Goal: Task Accomplishment & Management: Use online tool/utility

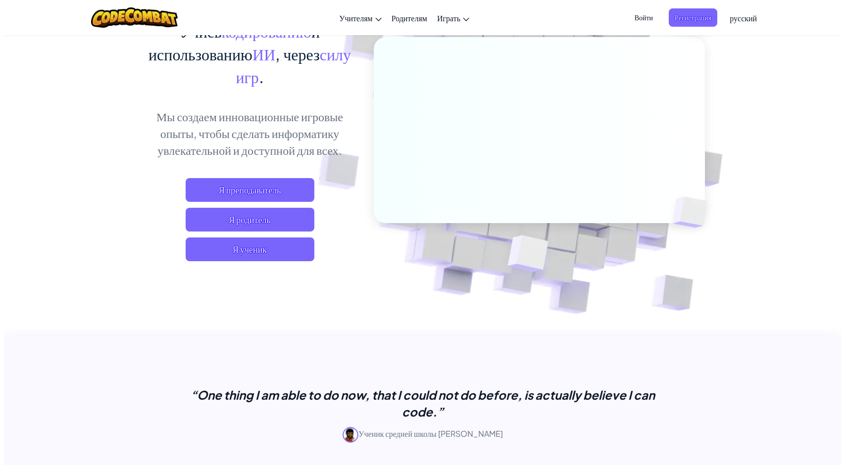
scroll to position [198, 0]
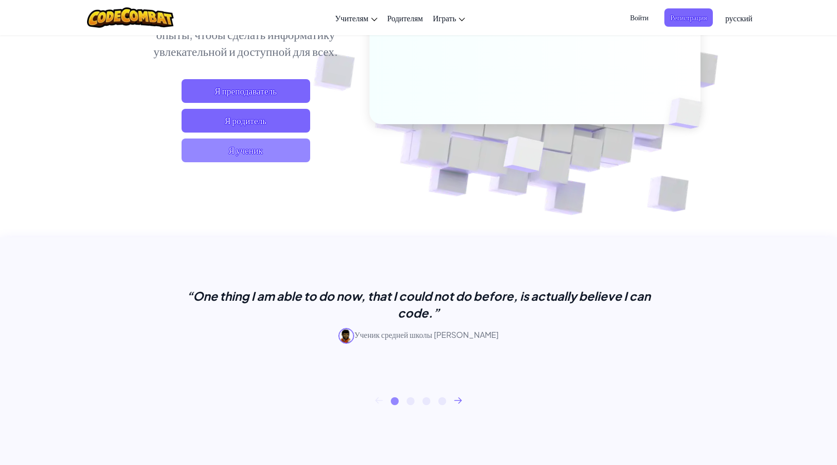
click at [264, 157] on span "Я ученик" at bounding box center [246, 151] width 129 height 24
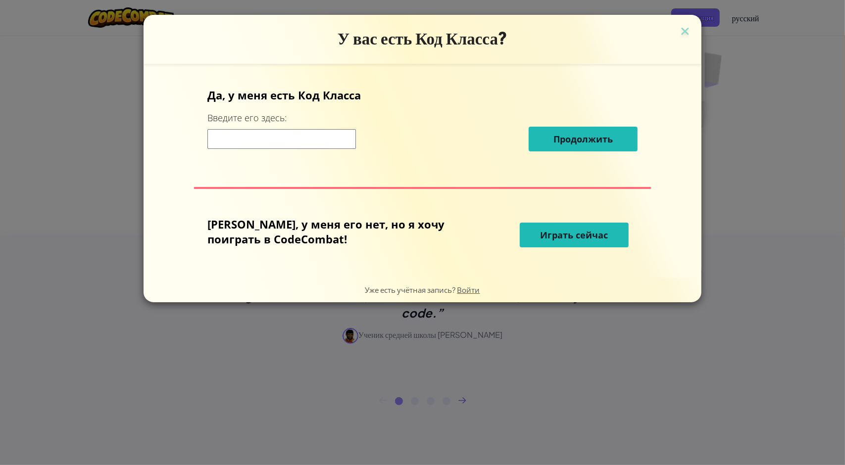
click at [550, 240] on span "Играть сейчас" at bounding box center [574, 235] width 68 height 12
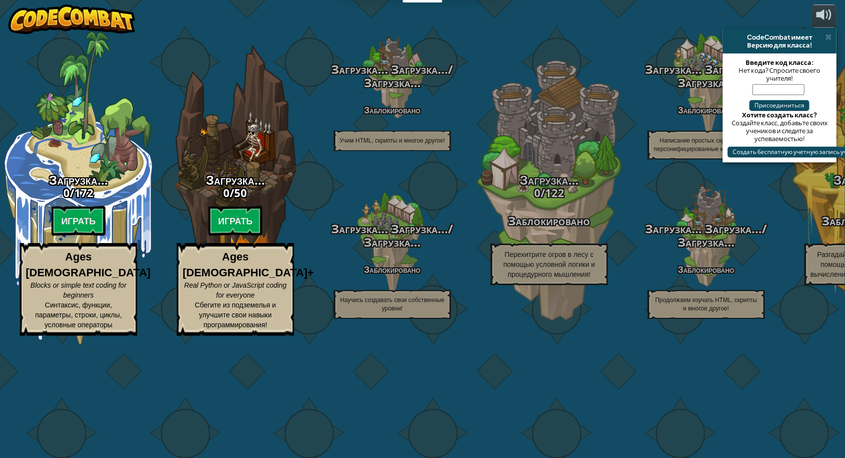
select select "ru"
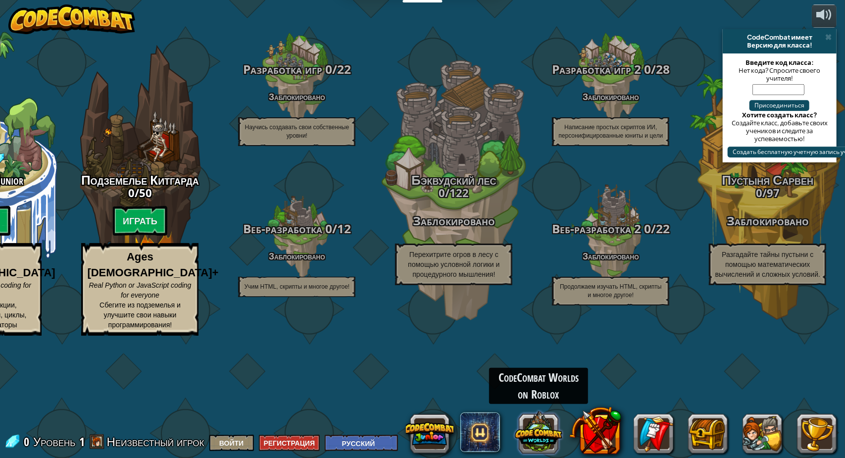
click at [535, 430] on button at bounding box center [539, 432] width 48 height 48
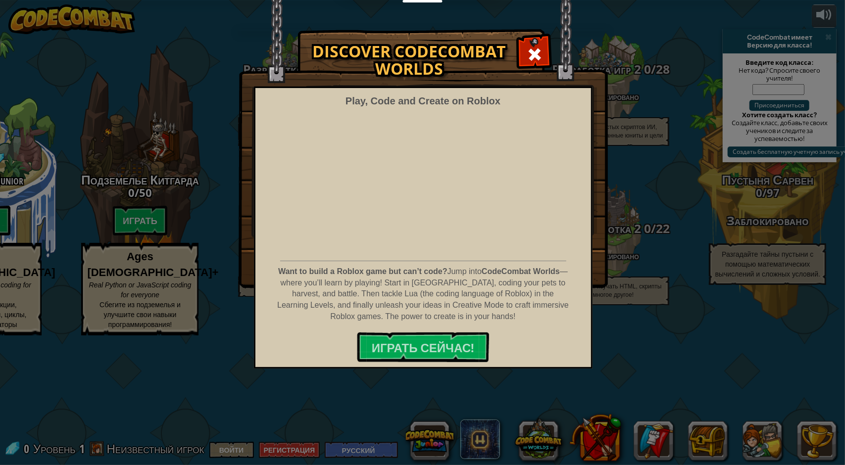
click at [546, 398] on div "Discover CodeCombat Worlds Play, Code and Create on Roblox Want to build a Robl…" at bounding box center [422, 232] width 845 height 465
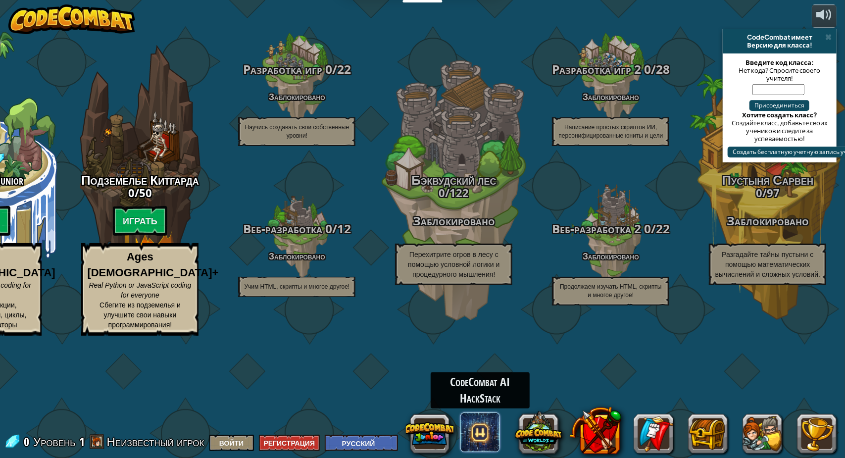
click at [490, 438] on span at bounding box center [480, 432] width 40 height 40
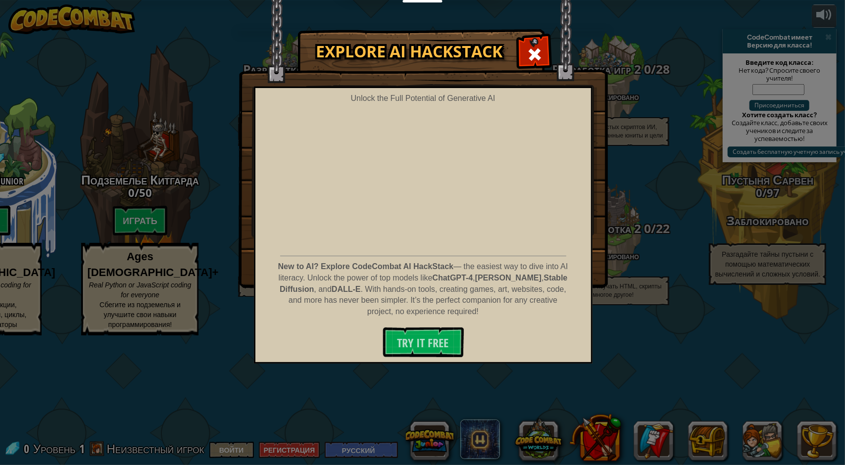
click at [372, 406] on div "Explore AI HackStack Unlock the Full Potential of Generative AI New to AI? Expl…" at bounding box center [422, 232] width 845 height 465
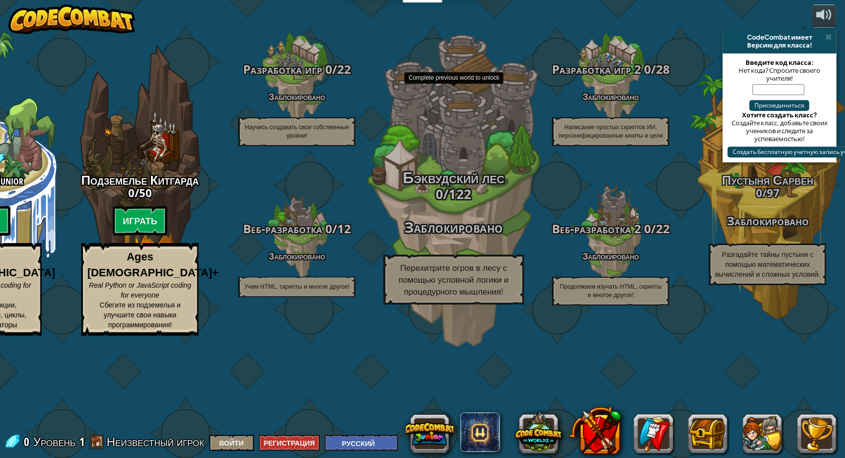
drag, startPoint x: 336, startPoint y: 399, endPoint x: 377, endPoint y: 396, distance: 41.2
click at [377, 396] on div "CodeCombat Junior 0 / 172 Играть Ages [DEMOGRAPHIC_DATA] Blocks or simple text …" at bounding box center [374, 229] width 940 height 458
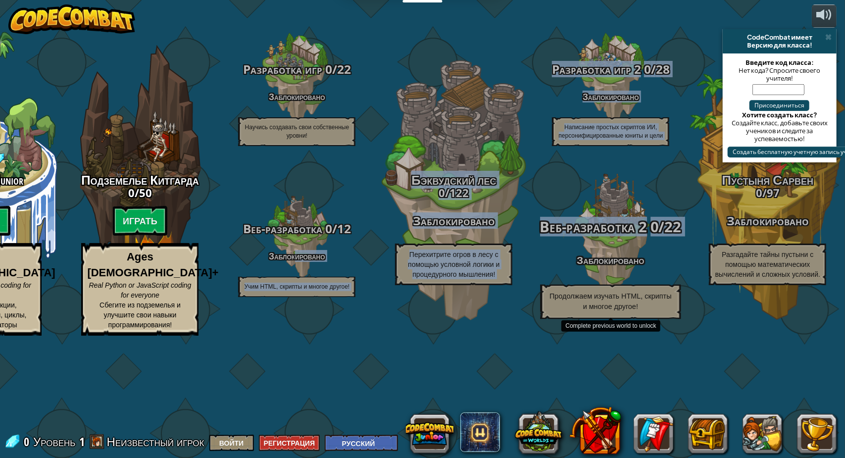
drag, startPoint x: 294, startPoint y: 299, endPoint x: 573, endPoint y: 306, distance: 279.2
click at [573, 306] on div "CodeCombat Junior 0 / 172 Играть Ages [DEMOGRAPHIC_DATA] Blocks or simple text …" at bounding box center [374, 229] width 940 height 458
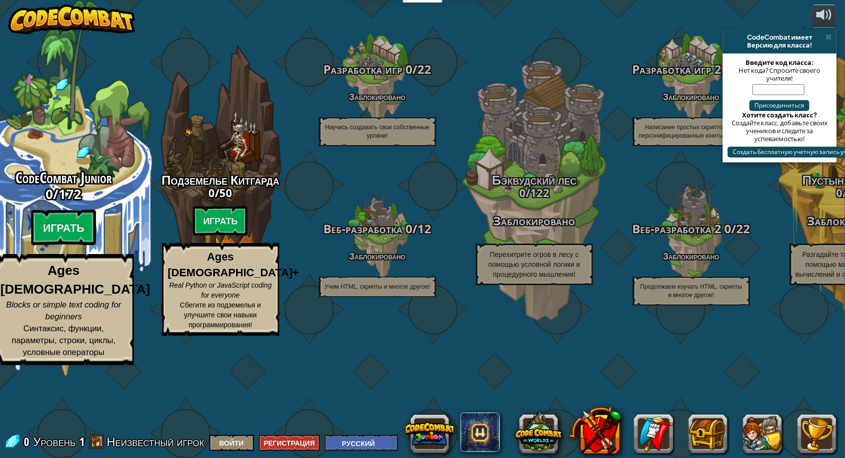
click at [0, 145] on div "CodeCombat Junior 0 / 172 Играть Ages [DEMOGRAPHIC_DATA] Blocks or simple text …" at bounding box center [63, 188] width 188 height 377
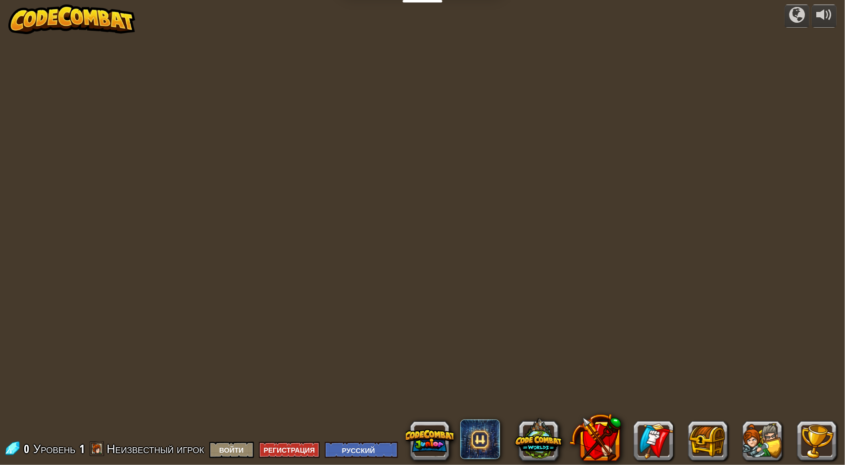
select select "ru"
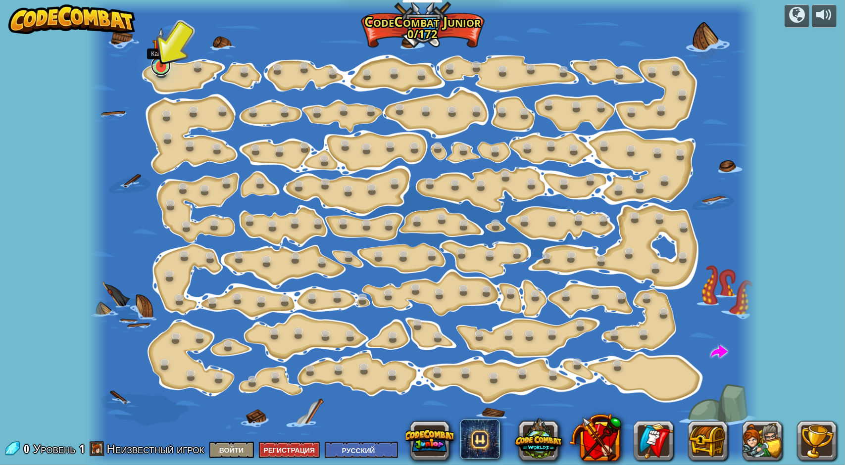
click at [167, 71] on link at bounding box center [161, 66] width 20 height 20
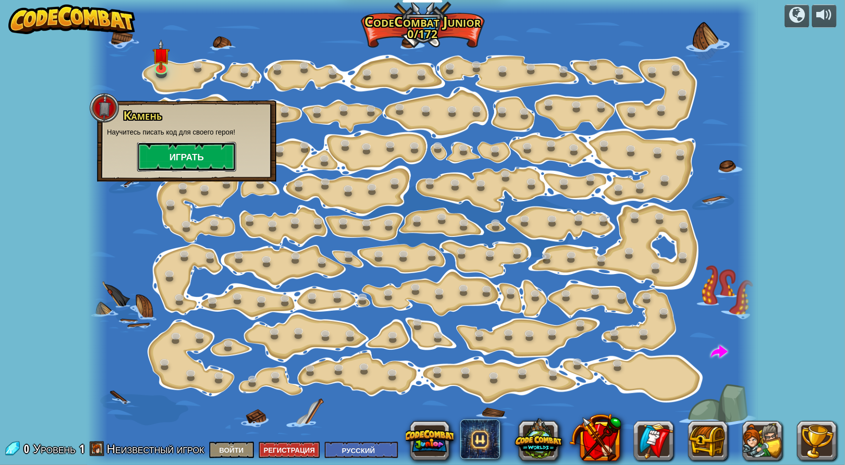
click at [182, 160] on button "Играть" at bounding box center [186, 157] width 99 height 30
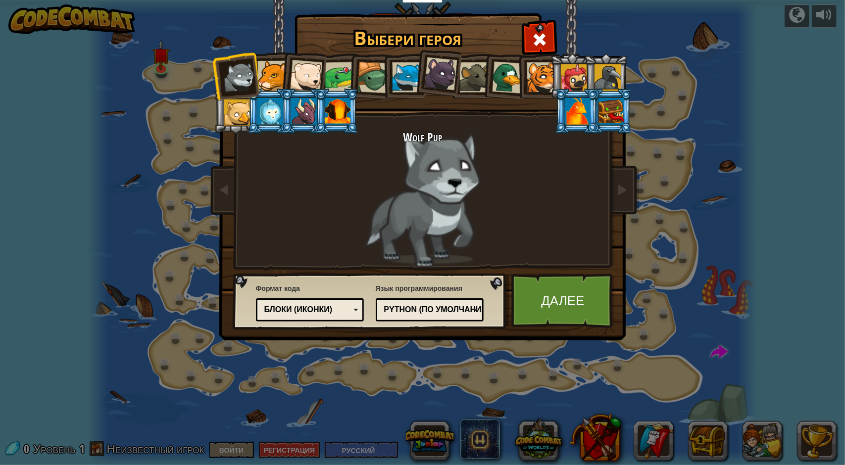
click at [465, 310] on div "Python (По умолчанию)" at bounding box center [427, 309] width 86 height 11
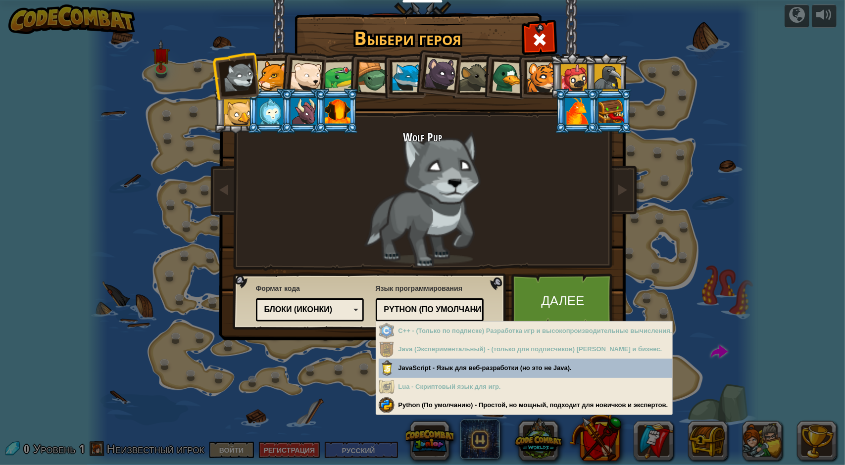
click at [436, 230] on div "Wolf Pup" at bounding box center [422, 199] width 371 height 136
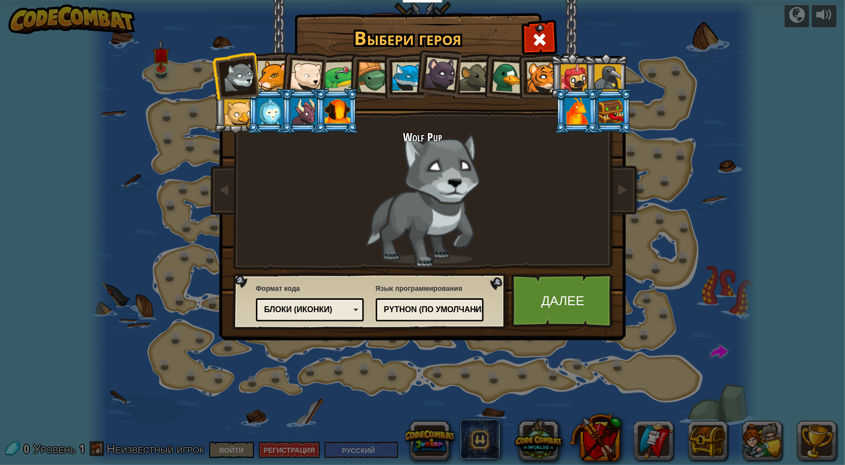
click at [431, 203] on div "Wolf Pup" at bounding box center [422, 199] width 371 height 136
click at [334, 116] on div at bounding box center [338, 111] width 26 height 27
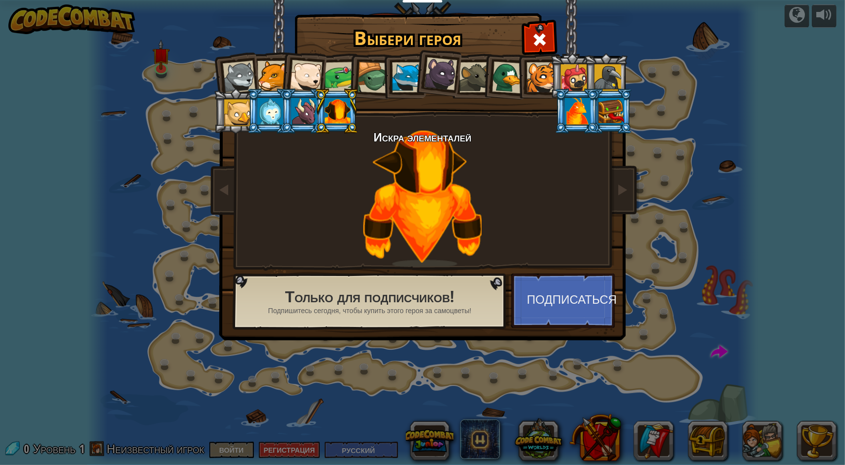
click at [311, 114] on div at bounding box center [304, 111] width 26 height 27
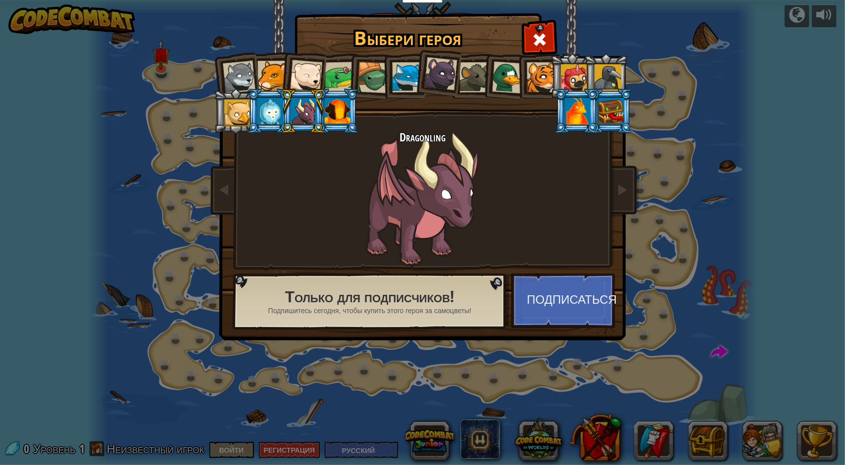
click at [316, 77] on div at bounding box center [305, 76] width 33 height 33
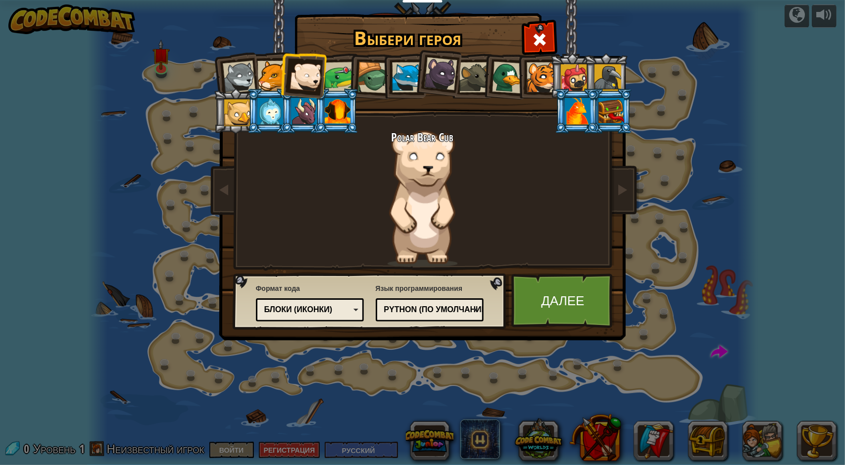
click at [352, 309] on div "Блоки (иконки)" at bounding box center [310, 309] width 96 height 15
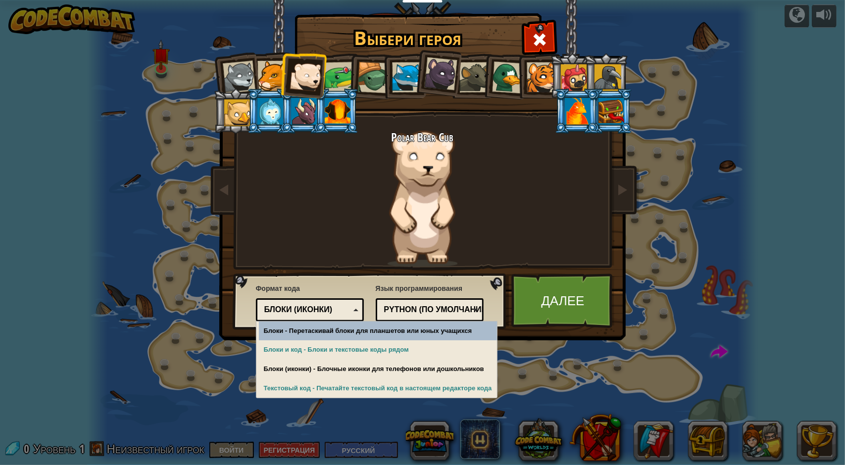
click at [352, 250] on div "Polar Bear Cub" at bounding box center [422, 199] width 371 height 136
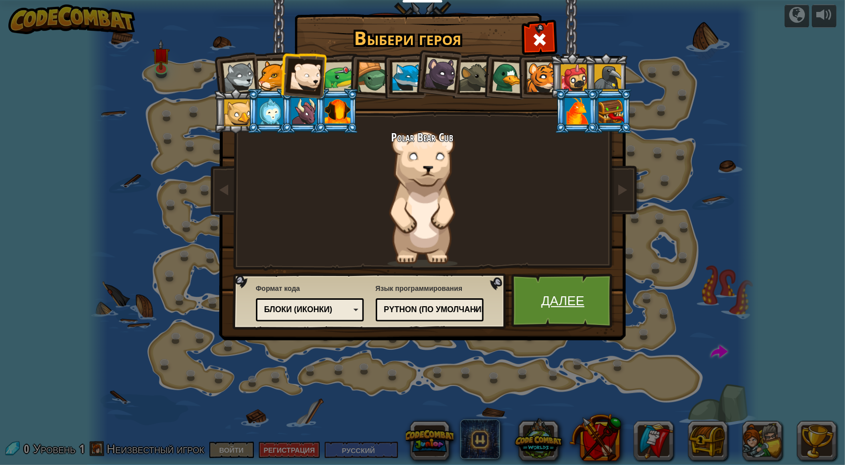
click at [543, 301] on link "Далее" at bounding box center [562, 301] width 103 height 54
